Goal: Find contact information: Find contact information

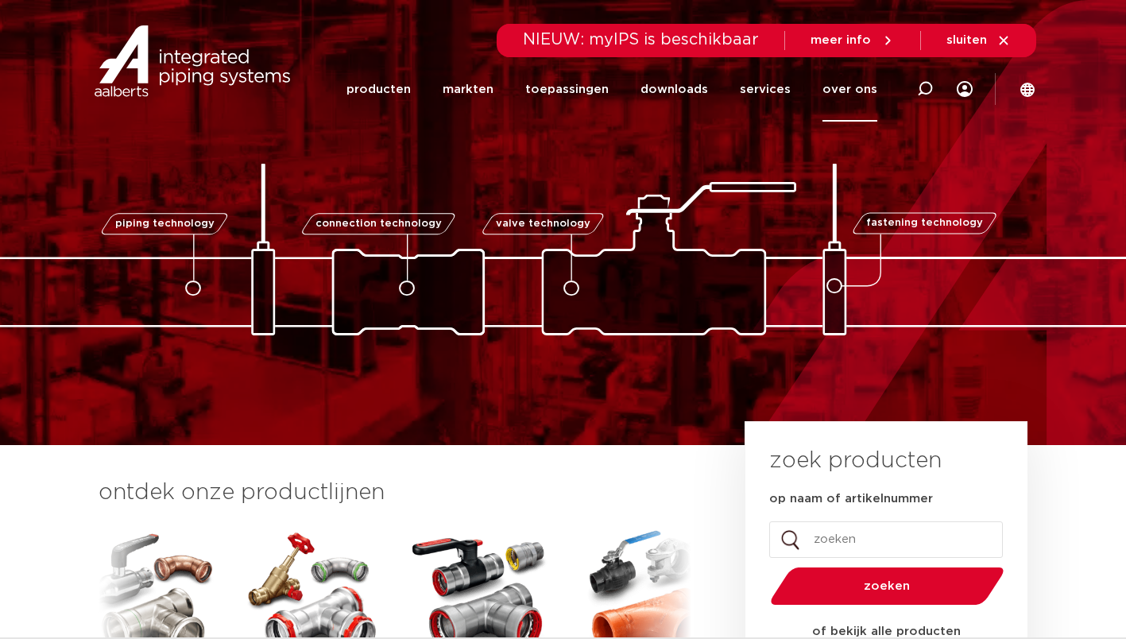
click at [862, 89] on link "over ons" at bounding box center [849, 89] width 55 height 64
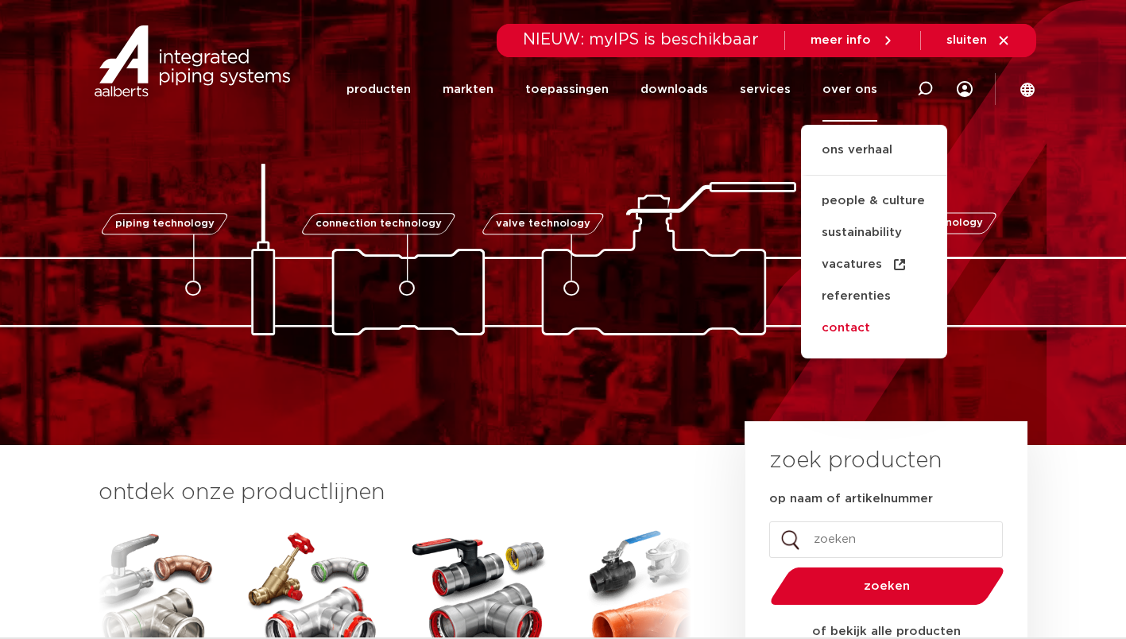
click at [862, 326] on link "contact" at bounding box center [874, 328] width 146 height 32
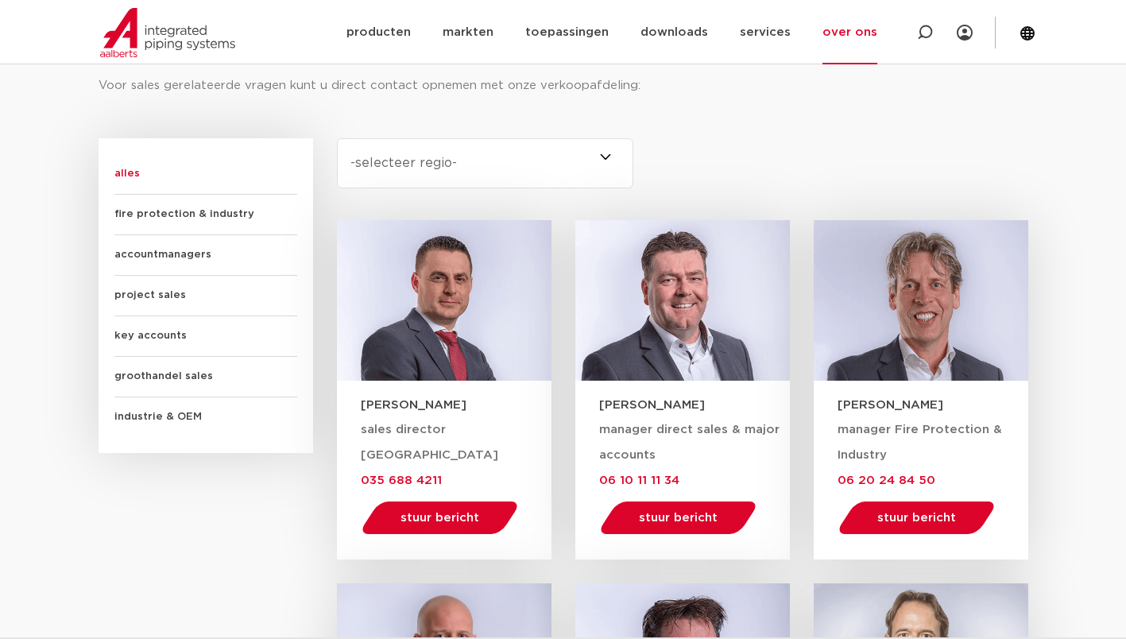
scroll to position [923, 0]
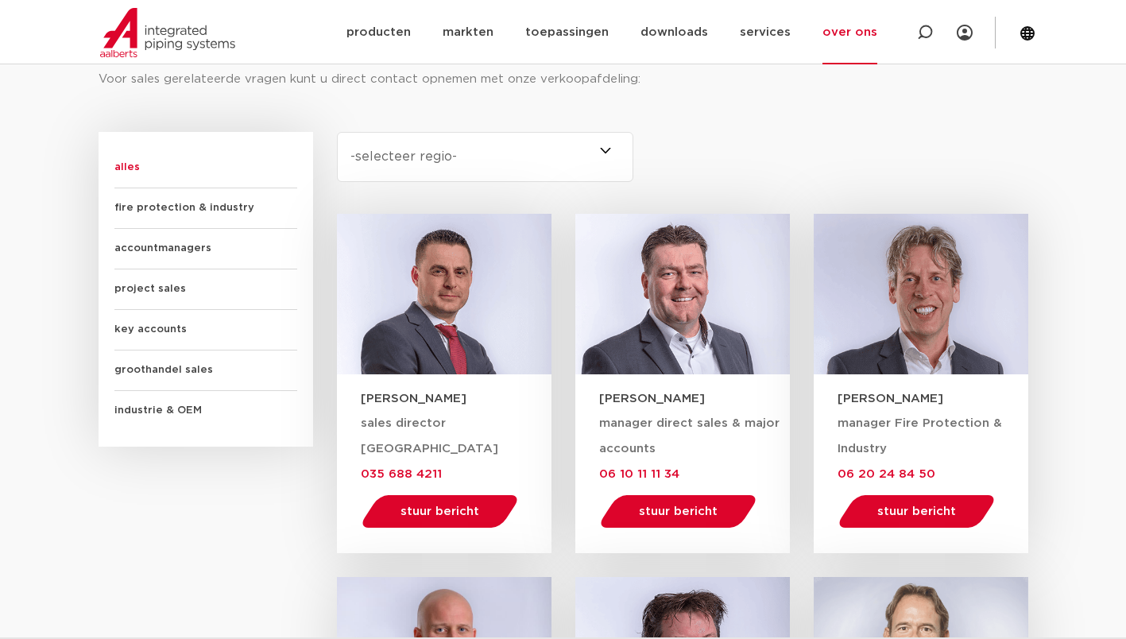
click at [145, 244] on span "accountmanagers" at bounding box center [205, 249] width 183 height 41
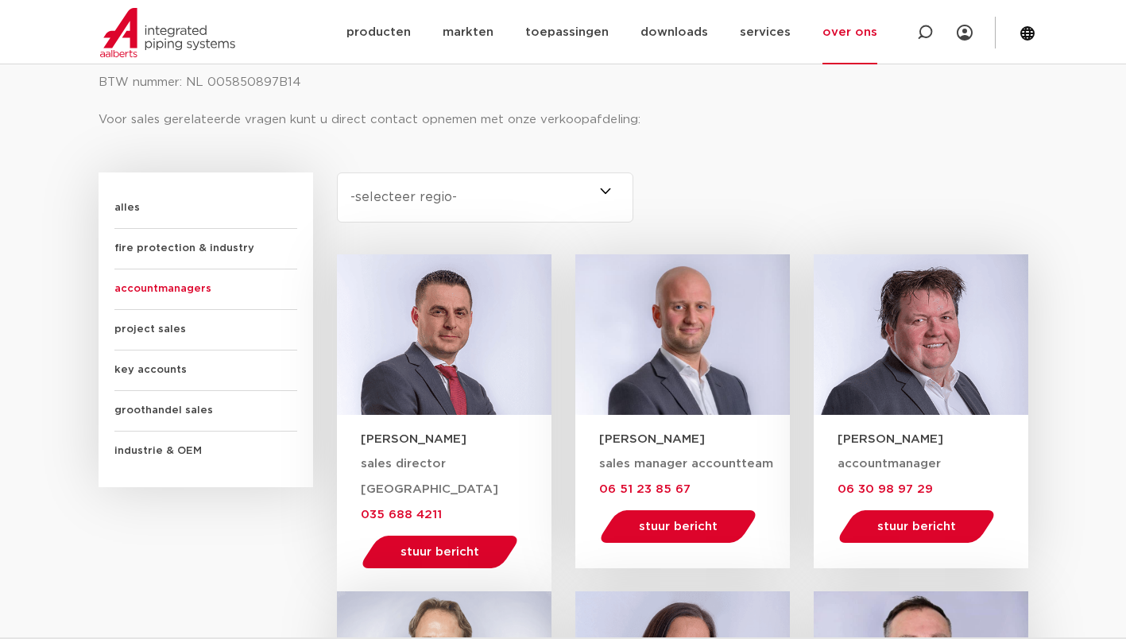
scroll to position [900, 0]
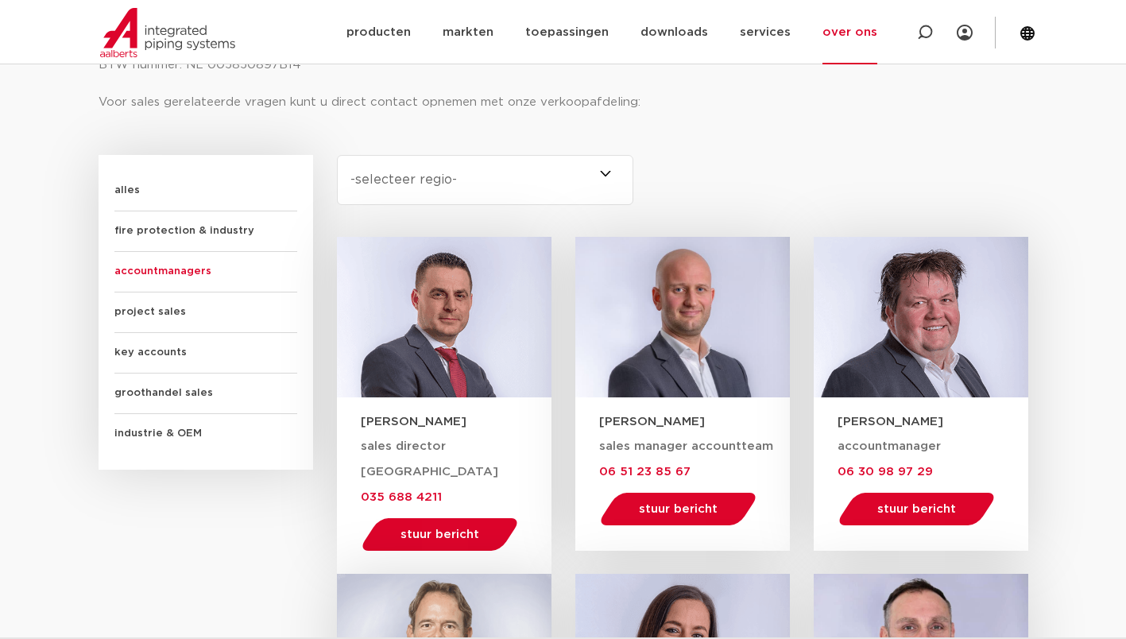
click at [633, 172] on span at bounding box center [633, 180] width 0 height 50
click at [606, 172] on select "-selecteer regio- [GEOGRAPHIC_DATA] Nederland (2) [GEOGRAPHIC_DATA] (3) [GEOGRA…" at bounding box center [485, 180] width 297 height 50
click at [604, 168] on select "-selecteer regio- [GEOGRAPHIC_DATA] Nederland (2) [GEOGRAPHIC_DATA] (3) [GEOGRA…" at bounding box center [485, 180] width 297 height 50
click at [337, 155] on select "-selecteer regio- [GEOGRAPHIC_DATA] Nederland (2) [GEOGRAPHIC_DATA] (3) [GEOGRA…" at bounding box center [485, 180] width 297 height 50
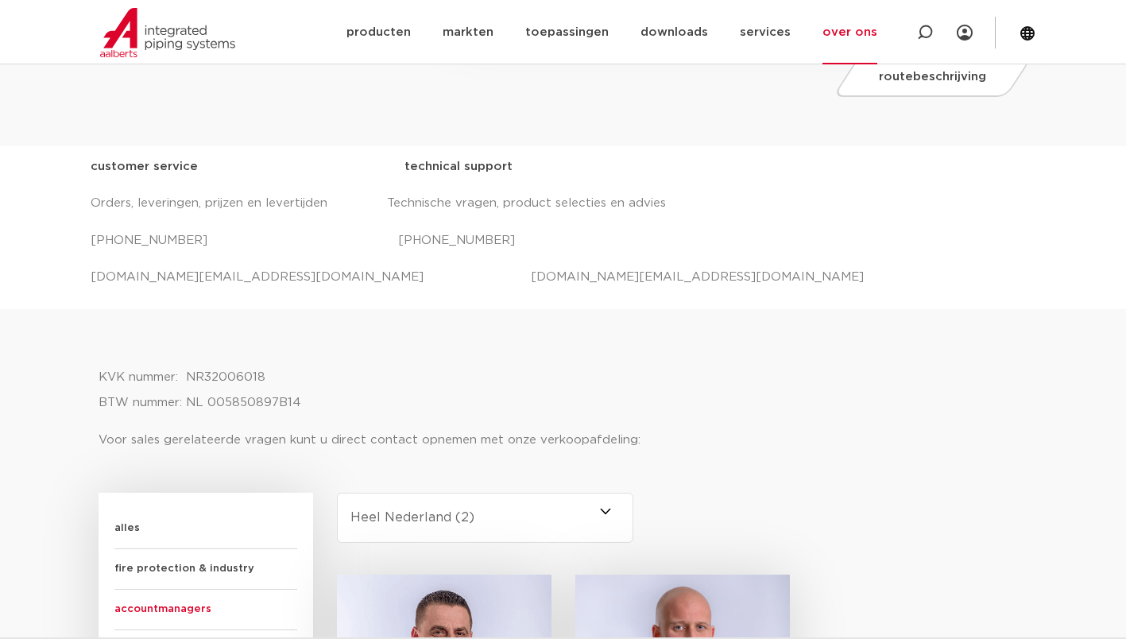
scroll to position [536, 0]
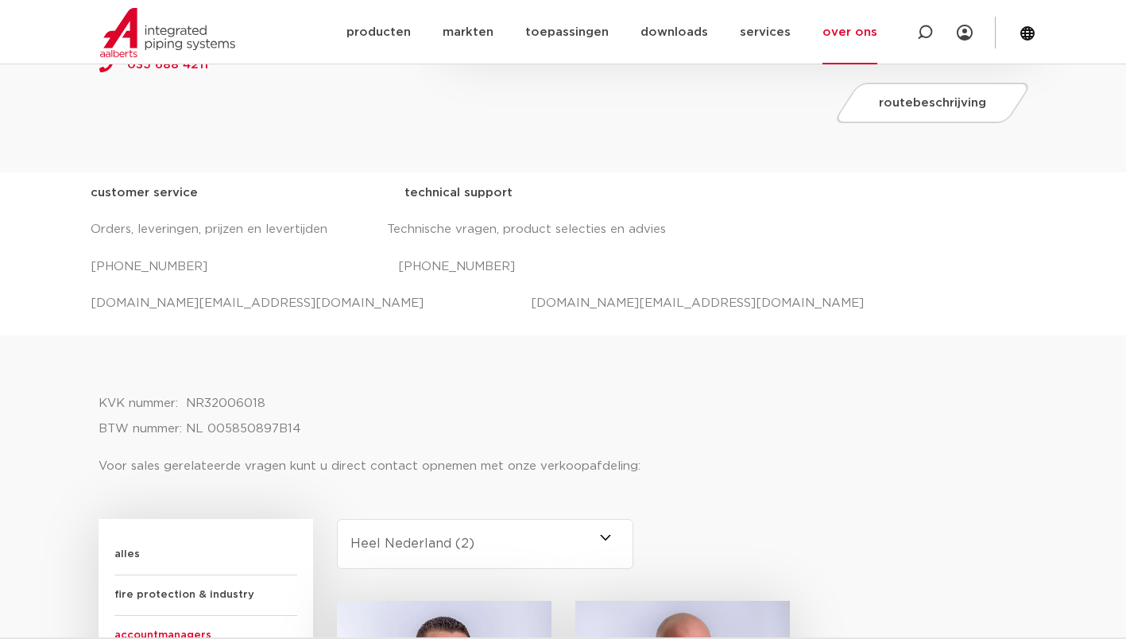
click at [633, 535] on span at bounding box center [633, 544] width 0 height 50
click at [609, 535] on select "-selecteer regio- [GEOGRAPHIC_DATA] Nederland (2) [GEOGRAPHIC_DATA] (3) [GEOGRA…" at bounding box center [485, 544] width 297 height 50
click at [633, 535] on span at bounding box center [633, 544] width 0 height 50
click at [603, 535] on select "-selecteer regio- [GEOGRAPHIC_DATA] Nederland (2) [GEOGRAPHIC_DATA] (3) [GEOGRA…" at bounding box center [485, 544] width 297 height 50
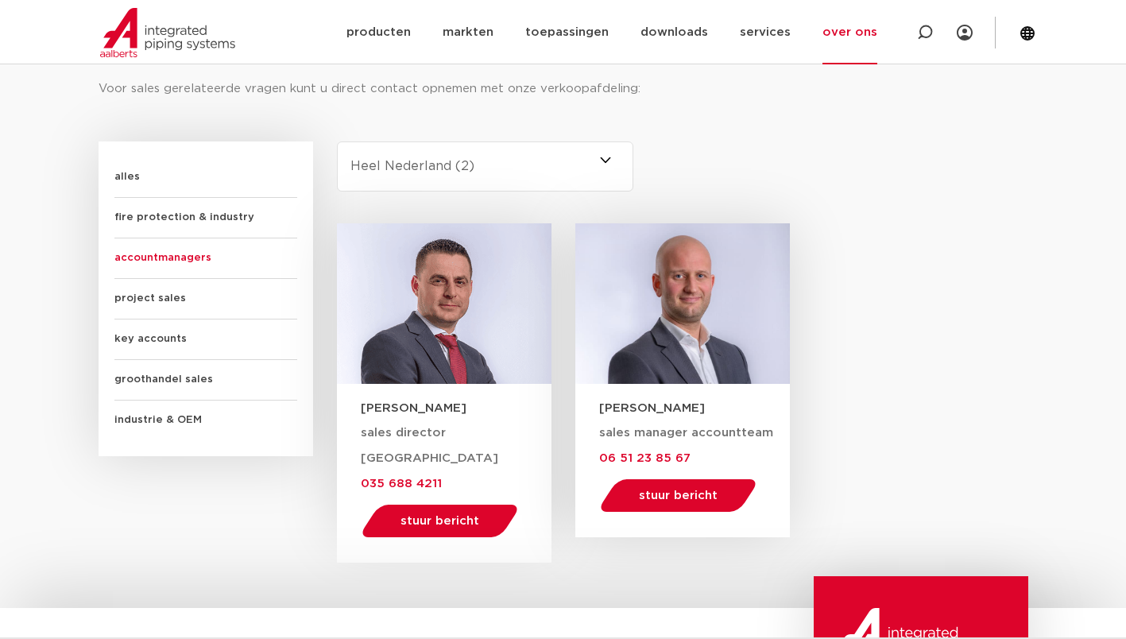
scroll to position [938, 0]
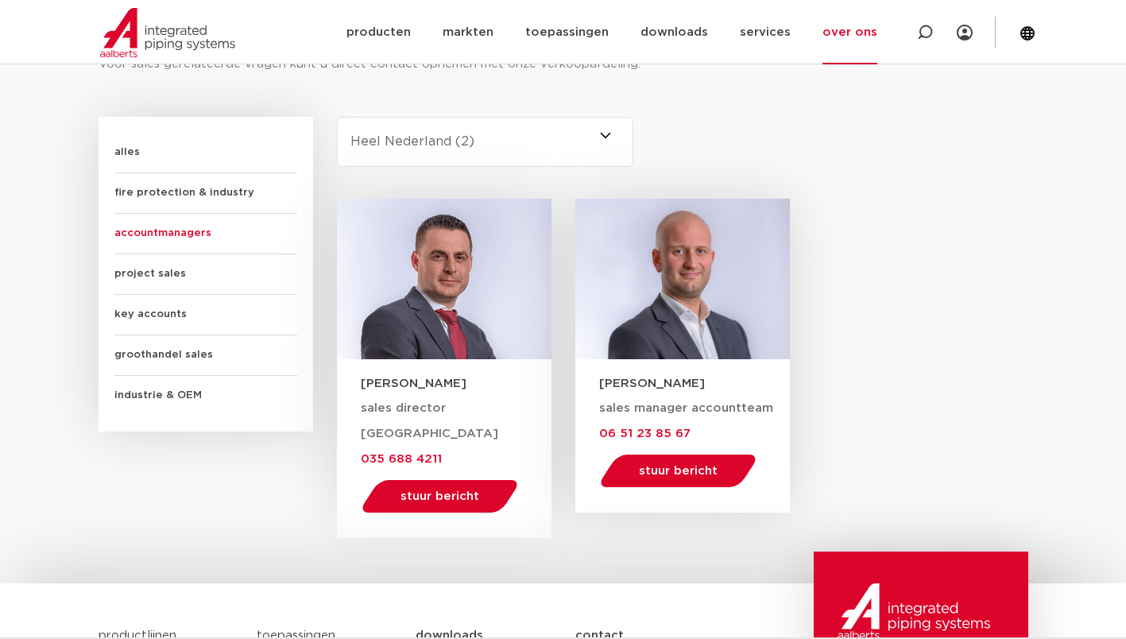
click at [603, 130] on select "-selecteer regio- [GEOGRAPHIC_DATA] Nederland (2) [GEOGRAPHIC_DATA] (3) [GEOGRA…" at bounding box center [485, 142] width 297 height 50
click at [337, 117] on select "-selecteer regio- [GEOGRAPHIC_DATA] Nederland (2) [GEOGRAPHIC_DATA] (3) [GEOGRA…" at bounding box center [485, 142] width 297 height 50
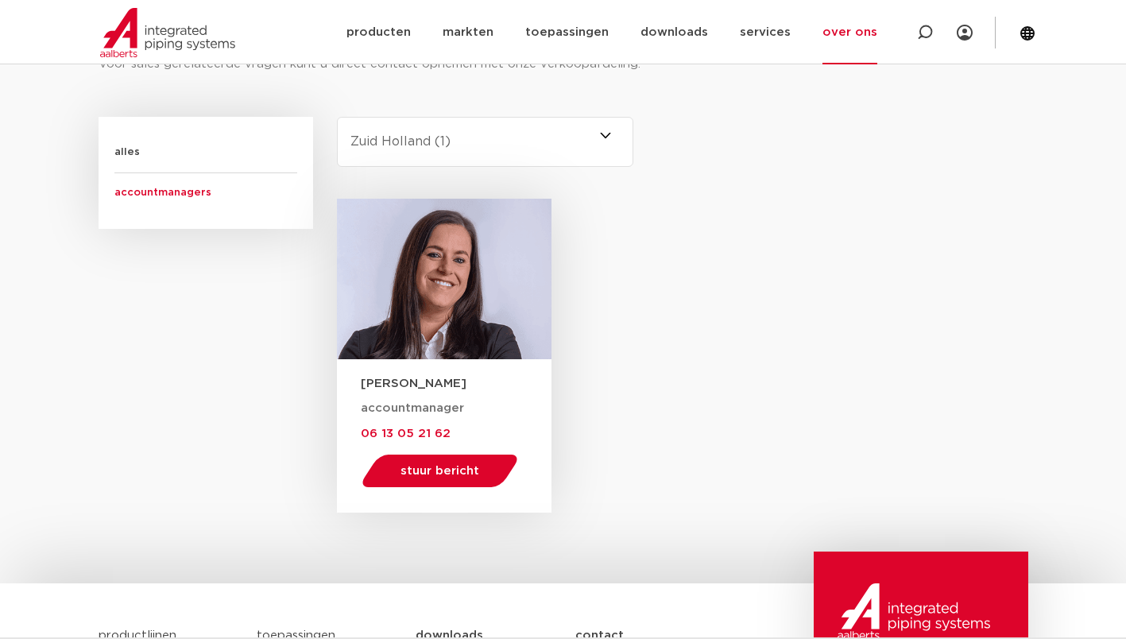
click at [633, 133] on span at bounding box center [633, 142] width 0 height 50
click at [601, 133] on select "-selecteer regio- [GEOGRAPHIC_DATA] Nederland (2) [GEOGRAPHIC_DATA] (3) [GEOGRA…" at bounding box center [485, 142] width 297 height 50
click at [633, 133] on span at bounding box center [633, 142] width 0 height 50
click at [600, 133] on select "-selecteer regio- [GEOGRAPHIC_DATA] Nederland (2) [GEOGRAPHIC_DATA] (3) [GEOGRA…" at bounding box center [485, 142] width 297 height 50
click at [633, 131] on span at bounding box center [633, 142] width 0 height 50
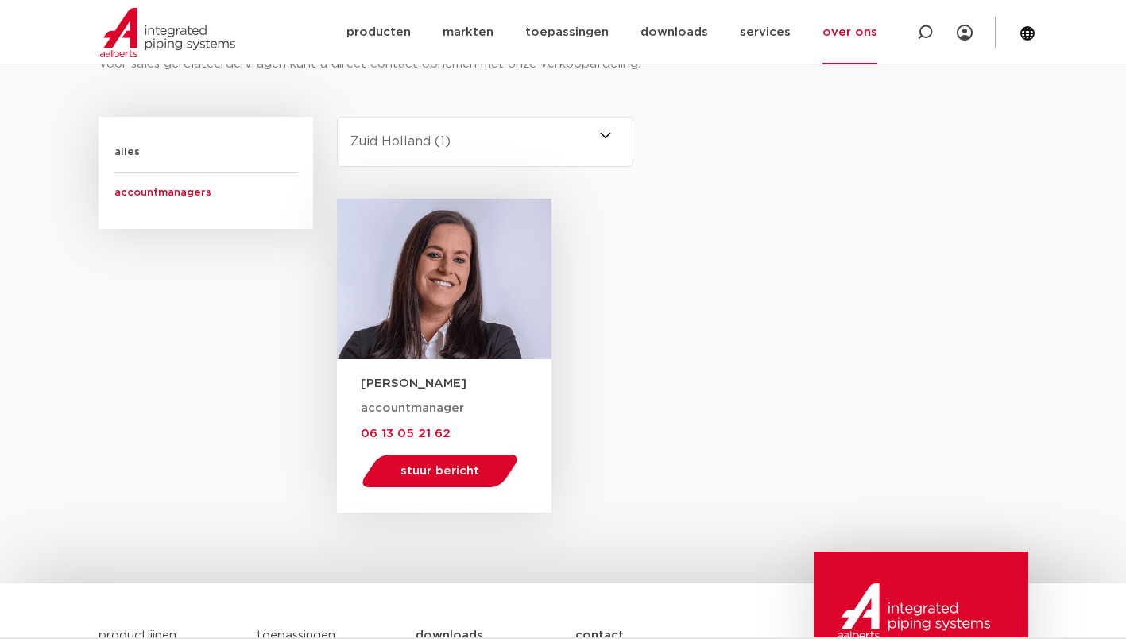
click at [604, 131] on select "-selecteer regio- [GEOGRAPHIC_DATA] Nederland (2) [GEOGRAPHIC_DATA] (3) [GEOGRA…" at bounding box center [485, 142] width 297 height 50
click at [633, 136] on span at bounding box center [633, 142] width 0 height 50
click at [604, 136] on select "-selecteer regio- [GEOGRAPHIC_DATA] Nederland (2) [GEOGRAPHIC_DATA] (3) [GEOGRA…" at bounding box center [485, 142] width 297 height 50
click at [731, 347] on div "[PERSON_NAME] accountmanager 06 13 05 21 62 stuur bericht [PERSON_NAME][EMAIL_A…" at bounding box center [682, 356] width 691 height 314
click at [633, 134] on span at bounding box center [633, 142] width 0 height 50
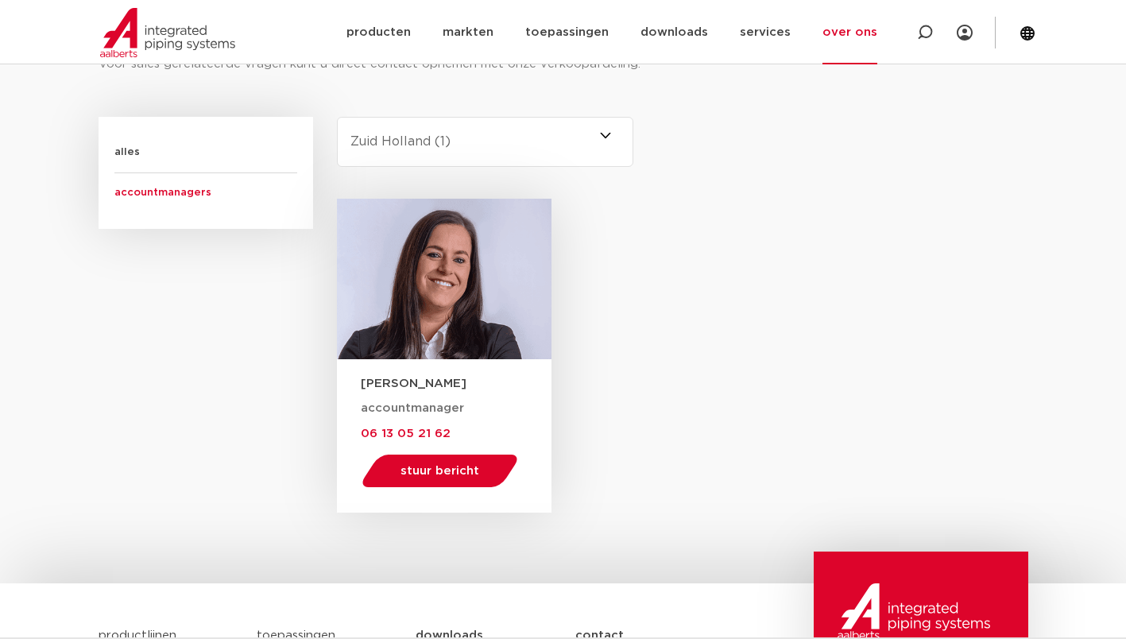
click at [604, 134] on select "-selecteer regio- [GEOGRAPHIC_DATA] Nederland (2) [GEOGRAPHIC_DATA] (3) [GEOGRA…" at bounding box center [485, 142] width 297 height 50
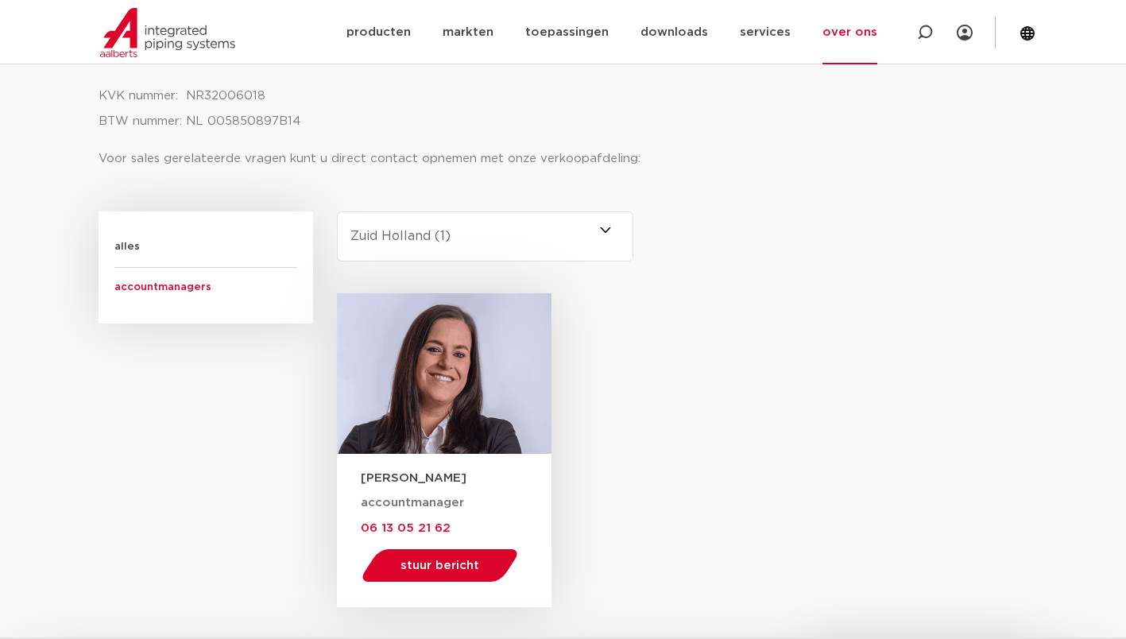
scroll to position [833, 0]
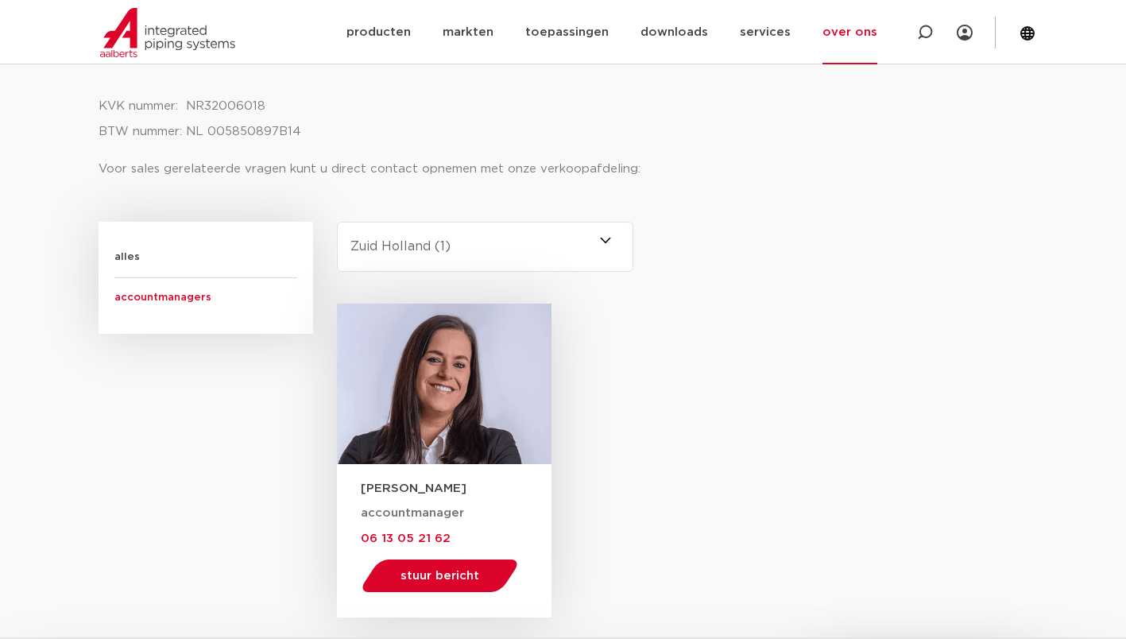
click at [607, 233] on select "-selecteer regio- [GEOGRAPHIC_DATA] Nederland (2) [GEOGRAPHIC_DATA] (3) [GEOGRA…" at bounding box center [485, 247] width 297 height 50
select select "noord-holland"
click at [337, 222] on select "-selecteer regio- [GEOGRAPHIC_DATA] Nederland (2) [GEOGRAPHIC_DATA] (3) [GEOGRA…" at bounding box center [485, 247] width 297 height 50
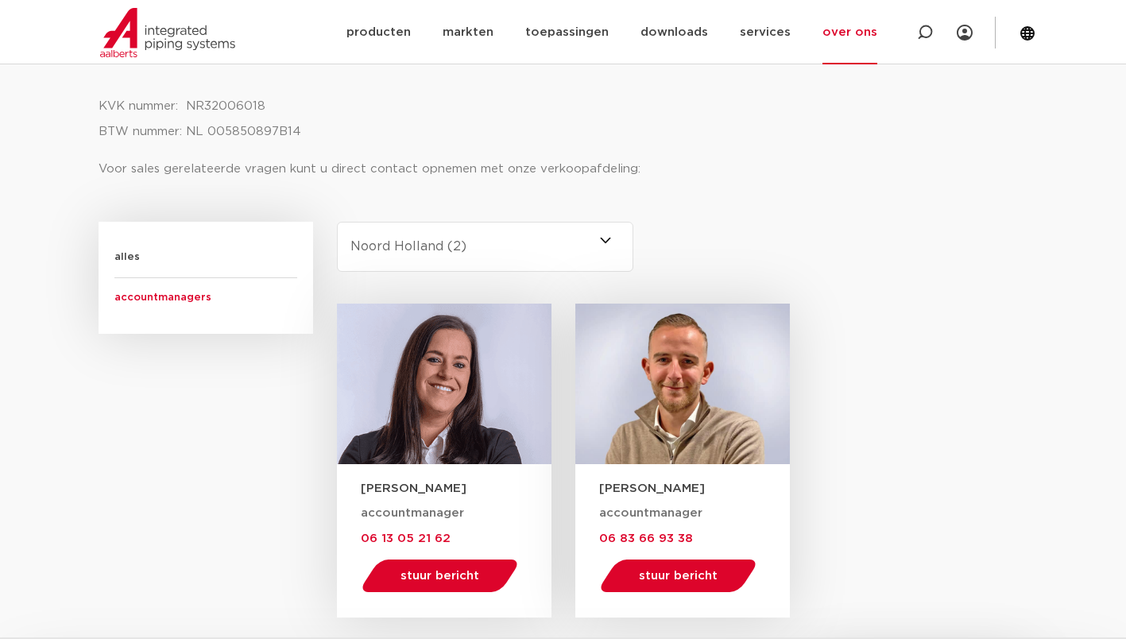
click at [633, 237] on span at bounding box center [633, 247] width 0 height 50
click at [608, 237] on select "-selecteer regio- [GEOGRAPHIC_DATA] Nederland (2) [GEOGRAPHIC_DATA] (3) [GEOGRA…" at bounding box center [485, 247] width 297 height 50
click at [600, 234] on select "-selecteer regio- [GEOGRAPHIC_DATA] Nederland (2) [GEOGRAPHIC_DATA] (3) [GEOGRA…" at bounding box center [485, 247] width 297 height 50
click at [873, 332] on div "[PERSON_NAME] accountmanager 06 13 05 21 62 stuur bericht [PERSON_NAME][EMAIL_A…" at bounding box center [682, 460] width 691 height 314
